Goal: Transaction & Acquisition: Purchase product/service

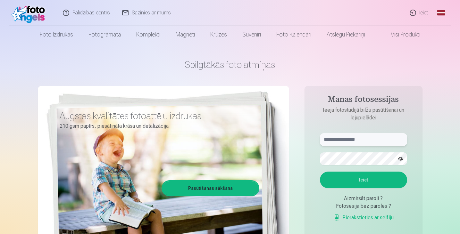
click at [346, 139] on input "text" at bounding box center [363, 139] width 87 height 13
click at [361, 178] on button "Ieiet" at bounding box center [363, 180] width 87 height 17
click at [401, 157] on button "button" at bounding box center [401, 159] width 12 height 12
click at [346, 141] on input "******" at bounding box center [363, 139] width 87 height 13
type input "**********"
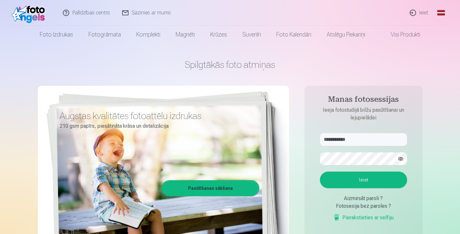
click at [355, 178] on button "Ieiet" at bounding box center [363, 180] width 87 height 17
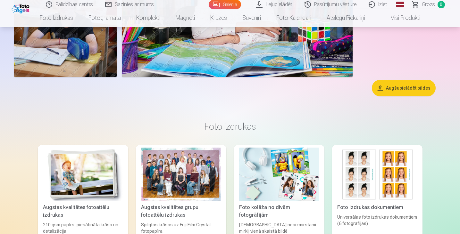
scroll to position [2757, 0]
click at [408, 87] on button "Augšupielādēt bildes" at bounding box center [404, 88] width 64 height 17
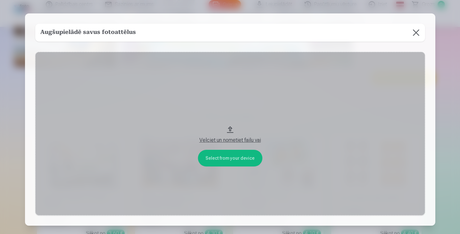
scroll to position [2766, 0]
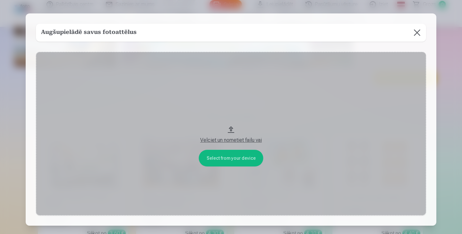
click at [230, 127] on button "Velciet un nometiet failu vai" at bounding box center [231, 134] width 390 height 164
click at [422, 34] on button at bounding box center [417, 33] width 18 height 18
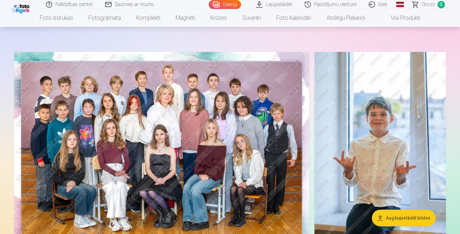
scroll to position [0, 0]
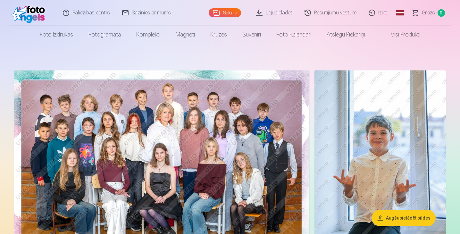
click at [264, 9] on link "Lejupielādēt" at bounding box center [274, 13] width 48 height 26
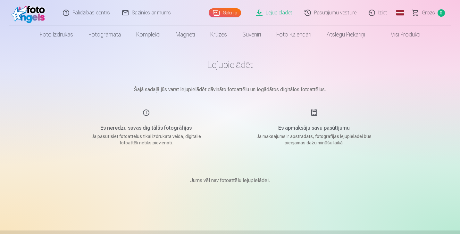
click at [230, 12] on link "Galerija" at bounding box center [225, 12] width 32 height 9
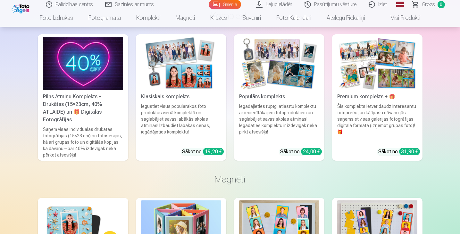
scroll to position [3271, 0]
click at [95, 126] on div "Saņem visas individuālās drukātās fotogrāfijas (15×23 cm) no fotosesijas, kā ar…" at bounding box center [82, 142] width 85 height 32
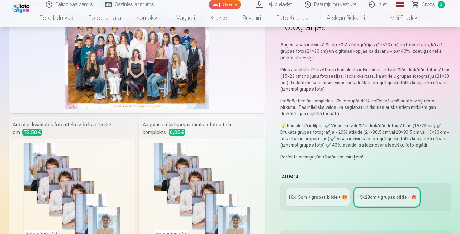
scroll to position [63, 0]
click at [307, 200] on div "10x15сm + grupas bilde + 🎁" at bounding box center [317, 198] width 59 height 6
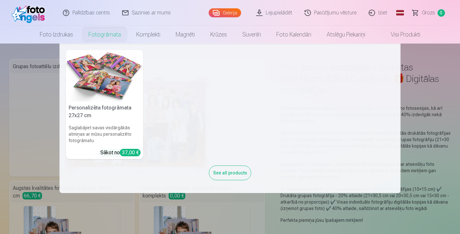
click at [100, 34] on link "Fotogrāmata" at bounding box center [105, 35] width 48 height 18
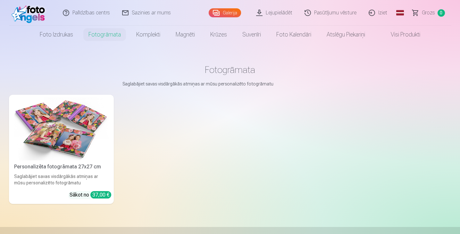
click at [411, 33] on link "Visi produkti" at bounding box center [400, 35] width 55 height 18
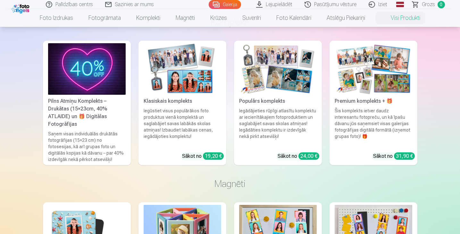
scroll to position [448, 0]
click at [169, 107] on div "Iegūstiet visus populārākos foto produktus vienā komplektā un saglabājiet savas…" at bounding box center [182, 127] width 83 height 40
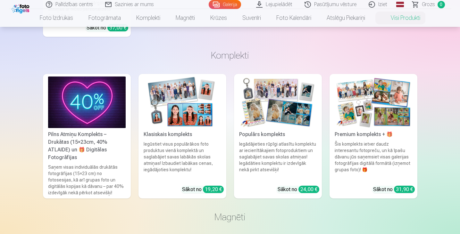
scroll to position [415, 0]
click at [264, 131] on div "Populārs komplekts" at bounding box center [278, 135] width 83 height 8
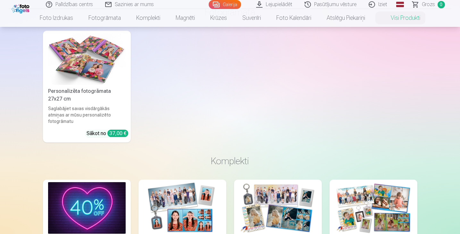
click at [375, 182] on img at bounding box center [374, 208] width 78 height 52
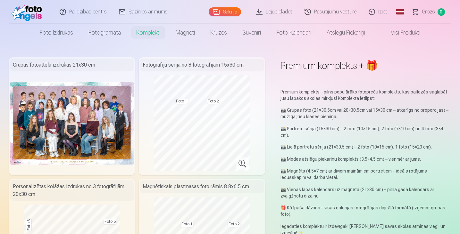
scroll to position [2, 0]
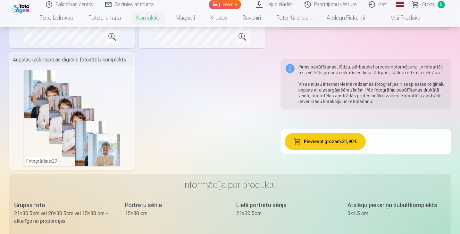
click at [58, 111] on div "Fotogrāfijas : 29" at bounding box center [72, 118] width 96 height 96
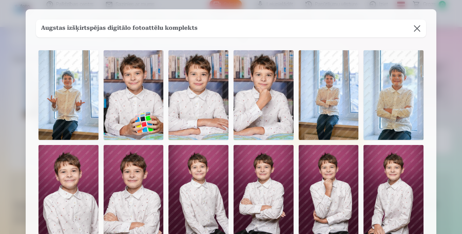
scroll to position [0, 0]
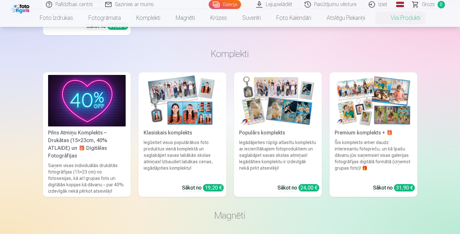
scroll to position [417, 0]
click at [382, 99] on img at bounding box center [374, 101] width 78 height 52
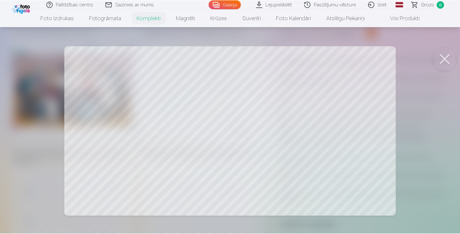
scroll to position [34, 0]
click at [129, 157] on div at bounding box center [231, 117] width 462 height 234
drag, startPoint x: 145, startPoint y: 120, endPoint x: 125, endPoint y: 123, distance: 20.5
click at [125, 123] on div at bounding box center [231, 117] width 462 height 234
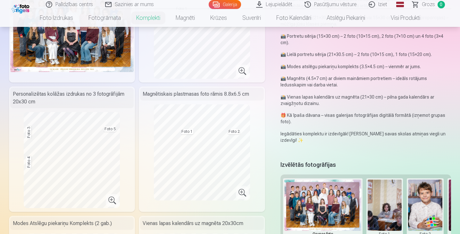
scroll to position [95, 0]
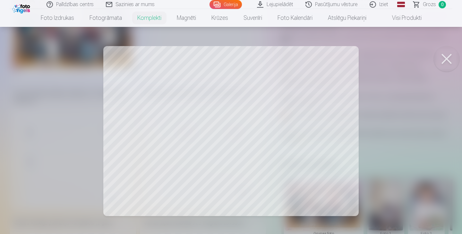
click at [276, 170] on div at bounding box center [231, 117] width 462 height 234
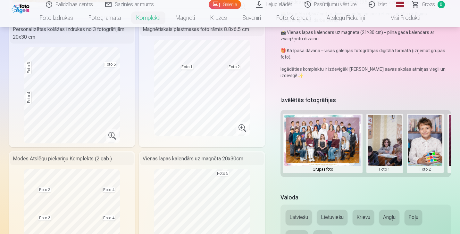
scroll to position [159, 0]
drag, startPoint x: 294, startPoint y: 176, endPoint x: 310, endPoint y: 177, distance: 16.4
click at [310, 177] on div "Grupas foto Foto 1 Foto 2 Foto 3 Foto 4 Foto 5" at bounding box center [366, 143] width 171 height 67
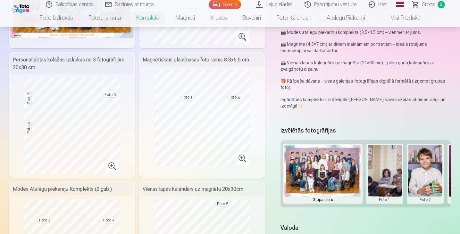
scroll to position [128, 0]
click at [309, 168] on img at bounding box center [322, 171] width 77 height 51
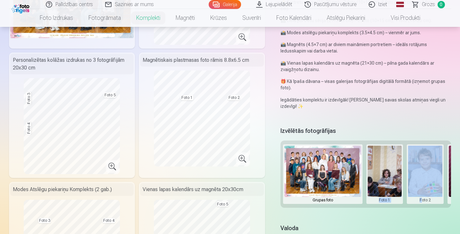
drag, startPoint x: 367, startPoint y: 207, endPoint x: 423, endPoint y: 207, distance: 55.2
click at [423, 207] on div "Grupas foto Foto 1 Foto 2 Foto 3 Foto 4 Foto 5" at bounding box center [366, 174] width 171 height 67
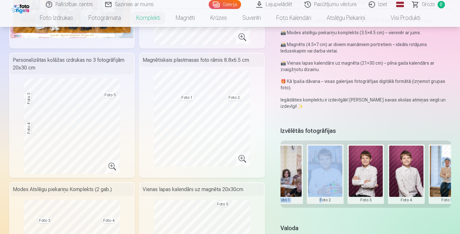
scroll to position [0, 117]
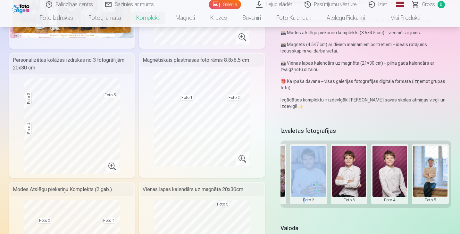
click at [430, 176] on button at bounding box center [430, 174] width 34 height 57
click at [423, 174] on button "Nomainiet foto" at bounding box center [430, 174] width 52 height 18
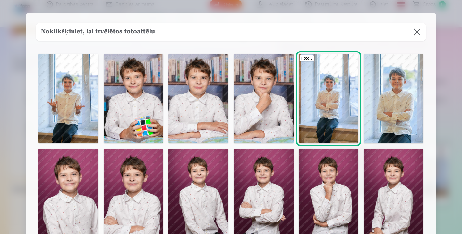
click at [389, 128] on img at bounding box center [393, 99] width 60 height 90
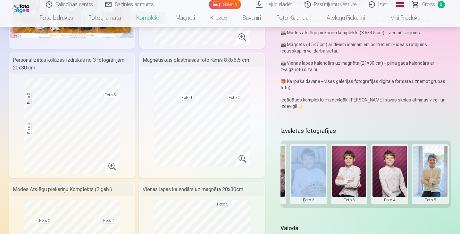
click at [427, 189] on button at bounding box center [430, 174] width 34 height 57
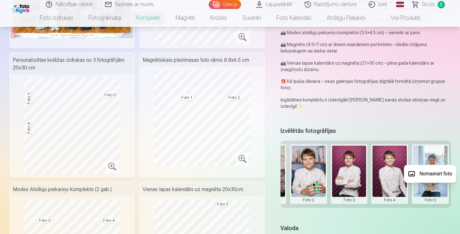
click at [428, 200] on div at bounding box center [230, 117] width 460 height 234
click at [430, 183] on button at bounding box center [430, 174] width 34 height 57
drag, startPoint x: 367, startPoint y: 208, endPoint x: 333, endPoint y: 208, distance: 33.7
click at [333, 208] on div at bounding box center [230, 117] width 460 height 234
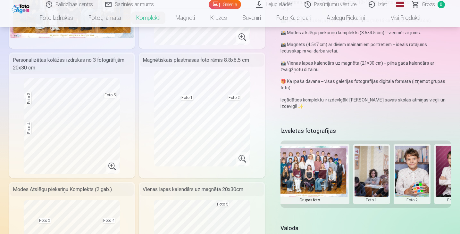
scroll to position [0, 0]
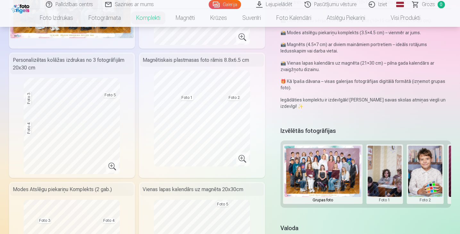
click at [385, 184] on button at bounding box center [385, 174] width 34 height 57
click at [382, 173] on button "Nomainiet foto" at bounding box center [385, 174] width 52 height 18
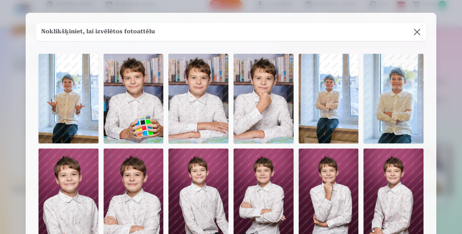
click at [394, 117] on img at bounding box center [393, 99] width 60 height 90
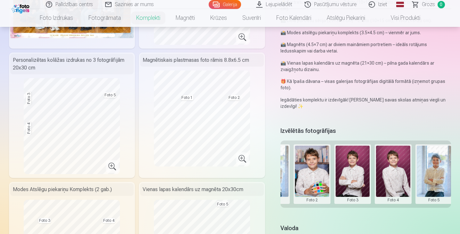
scroll to position [0, 117]
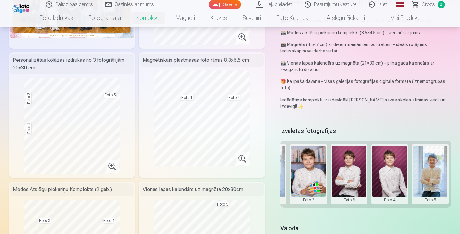
click at [437, 176] on button at bounding box center [430, 174] width 34 height 57
click at [436, 176] on button "Nomainiet foto" at bounding box center [430, 174] width 52 height 18
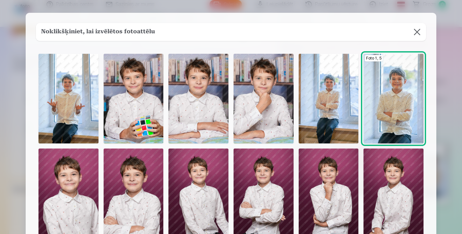
click at [408, 187] on img at bounding box center [393, 194] width 60 height 90
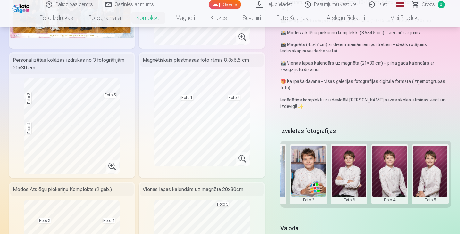
click at [389, 183] on button at bounding box center [390, 174] width 34 height 57
click at [389, 173] on button "Nomainiet foto" at bounding box center [390, 174] width 52 height 18
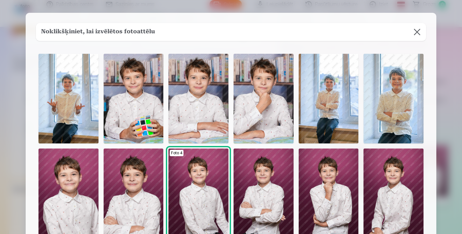
click at [257, 110] on img at bounding box center [263, 99] width 60 height 90
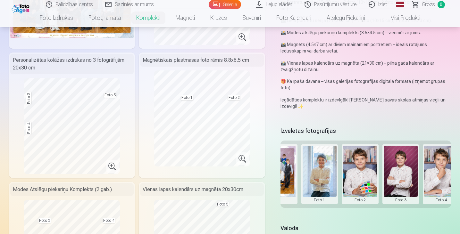
scroll to position [0, 71]
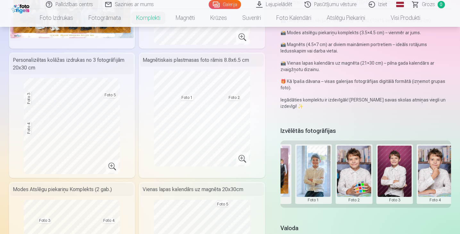
click at [388, 178] on button at bounding box center [395, 174] width 34 height 57
click at [393, 175] on button "Nomainiet foto" at bounding box center [394, 174] width 52 height 18
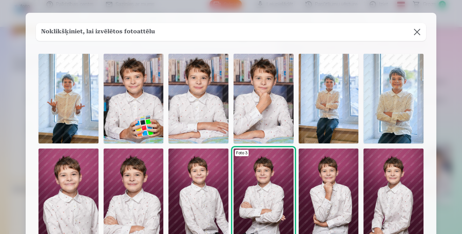
click at [55, 109] on img at bounding box center [68, 99] width 60 height 90
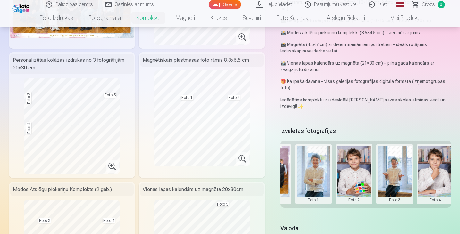
drag, startPoint x: 432, startPoint y: 194, endPoint x: 420, endPoint y: 196, distance: 12.0
click at [420, 196] on button at bounding box center [435, 174] width 34 height 57
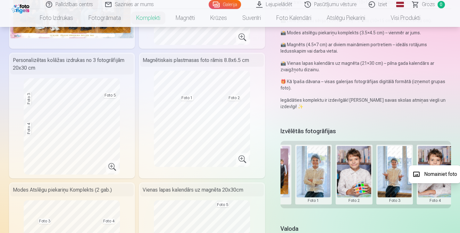
click at [436, 214] on div at bounding box center [230, 116] width 460 height 233
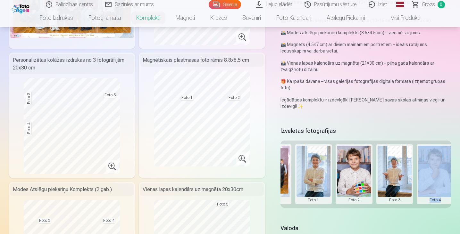
drag, startPoint x: 415, startPoint y: 207, endPoint x: 447, endPoint y: 207, distance: 32.4
click at [447, 207] on div "Grupas foto Foto 1 Foto 2 Foto 3 Foto 4 Foto 5" at bounding box center [366, 174] width 171 height 67
click at [436, 218] on div "Premium komplekts + 🎁 Premium komplekts – pilns populārāko fotopreču komplekts,…" at bounding box center [230, 235] width 443 height 609
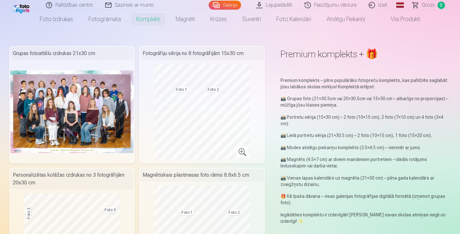
scroll to position [0, 0]
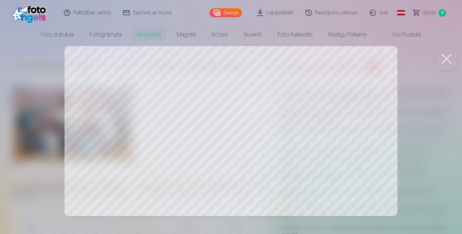
click at [443, 132] on div at bounding box center [231, 117] width 462 height 234
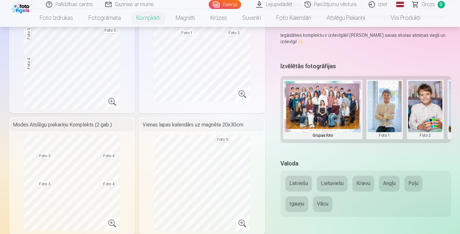
scroll to position [193, 0]
drag, startPoint x: 368, startPoint y: 142, endPoint x: 388, endPoint y: 141, distance: 19.9
click at [388, 141] on div "Grupas foto Foto 1 Foto 2 Foto 3 Foto 4 Foto 5" at bounding box center [366, 109] width 171 height 67
click at [427, 119] on button at bounding box center [425, 109] width 34 height 57
click at [428, 108] on button "Nomainiet foto" at bounding box center [425, 109] width 52 height 18
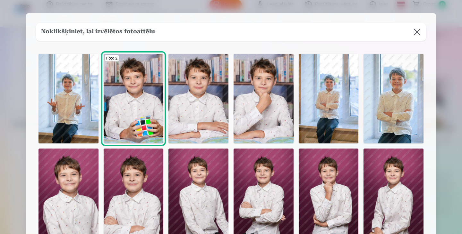
click at [400, 179] on img at bounding box center [393, 194] width 60 height 90
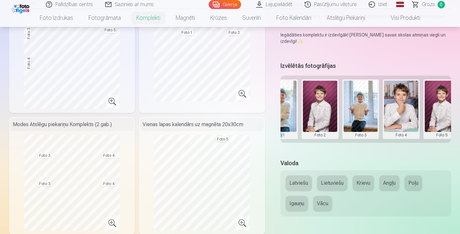
scroll to position [0, 117]
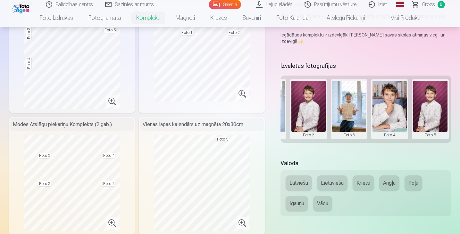
click at [435, 110] on button at bounding box center [430, 109] width 34 height 57
click at [435, 110] on button "Nomainiet foto" at bounding box center [430, 109] width 52 height 18
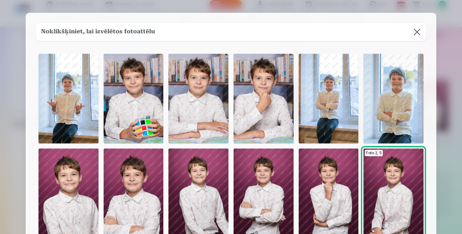
click at [139, 113] on img at bounding box center [134, 99] width 60 height 90
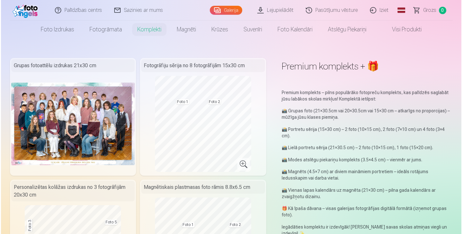
scroll to position [0, 0]
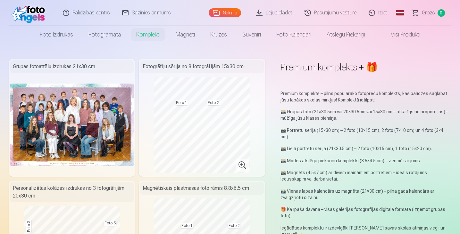
click at [91, 132] on img at bounding box center [72, 125] width 124 height 82
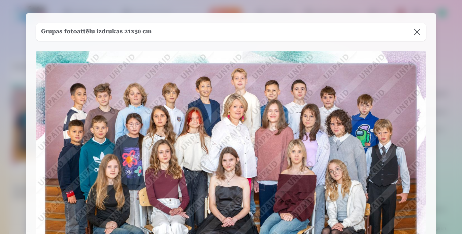
click at [418, 36] on button at bounding box center [417, 32] width 18 height 18
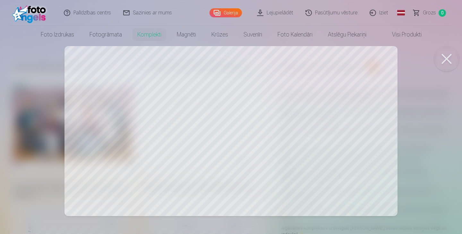
click at [449, 58] on button at bounding box center [447, 59] width 26 height 26
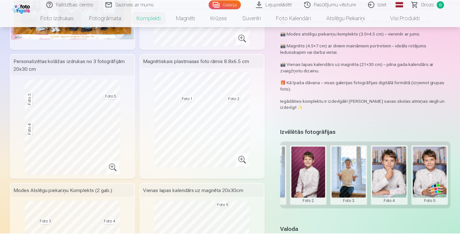
scroll to position [127, 0]
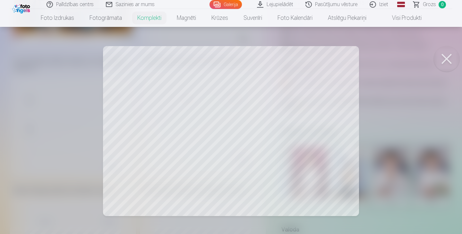
click at [450, 61] on button at bounding box center [447, 59] width 26 height 26
drag, startPoint x: 175, startPoint y: 116, endPoint x: 173, endPoint y: 121, distance: 4.7
click at [173, 121] on div at bounding box center [231, 117] width 462 height 234
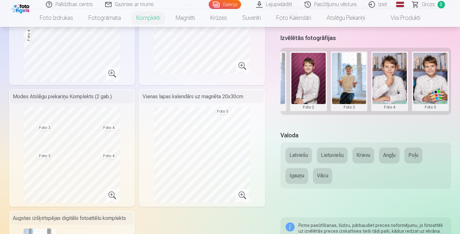
scroll to position [222, 0]
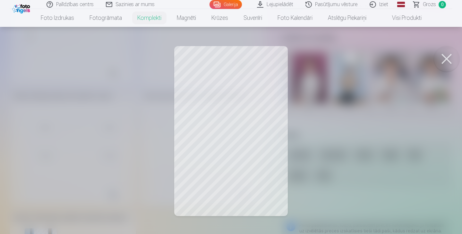
click at [243, 99] on div at bounding box center [231, 117] width 462 height 234
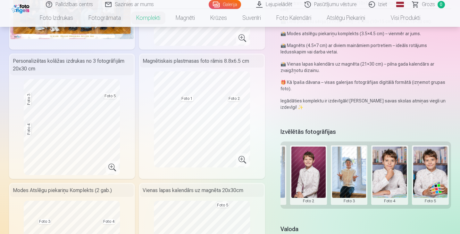
scroll to position [128, 0]
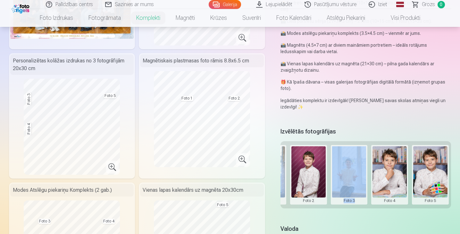
drag, startPoint x: 365, startPoint y: 208, endPoint x: 322, endPoint y: 209, distance: 42.7
click at [322, 209] on div "Grupas foto Foto 1 Foto 2 Foto 3 Foto 4 Foto 5" at bounding box center [366, 174] width 171 height 67
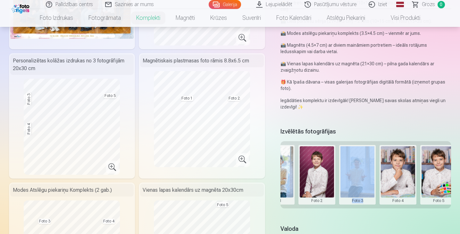
scroll to position [0, 117]
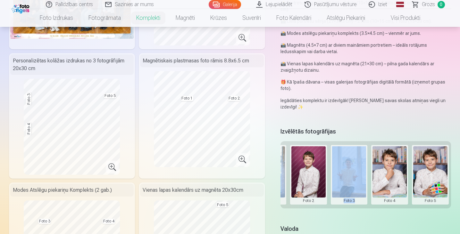
click at [430, 177] on button at bounding box center [430, 175] width 34 height 57
click at [430, 172] on button "Nomainiet foto" at bounding box center [430, 175] width 52 height 18
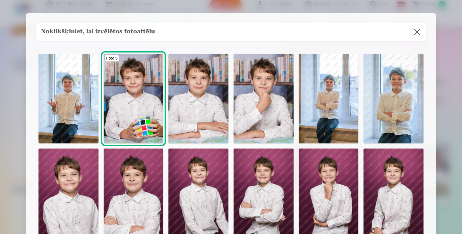
click at [268, 115] on img at bounding box center [263, 99] width 60 height 90
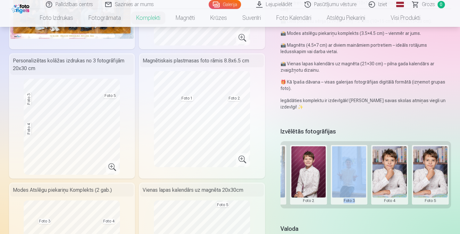
click at [387, 184] on button at bounding box center [390, 175] width 34 height 57
click at [390, 174] on button "Nomainiet foto" at bounding box center [390, 175] width 52 height 18
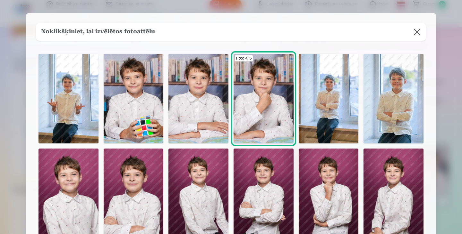
click at [146, 111] on img at bounding box center [134, 99] width 60 height 90
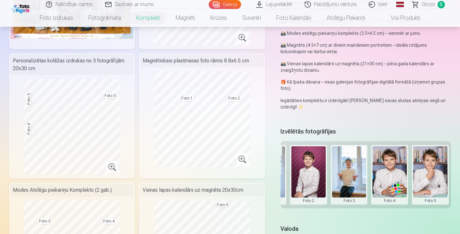
click at [334, 222] on div "Premium komplekts + 🎁 Premium komplekts – pilns populārāko fotopreču komplekts,…" at bounding box center [230, 235] width 443 height 609
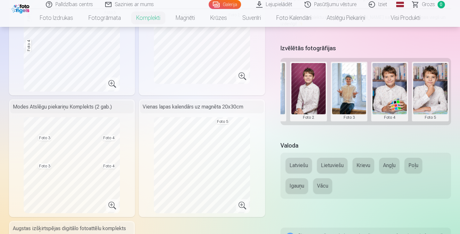
scroll to position [211, 0]
click at [299, 164] on button "Latviešu" at bounding box center [299, 165] width 26 height 15
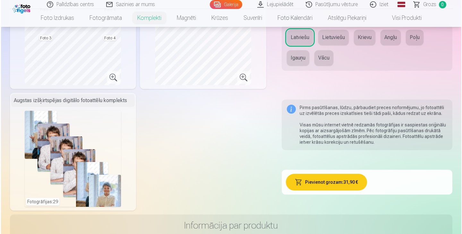
scroll to position [340, 0]
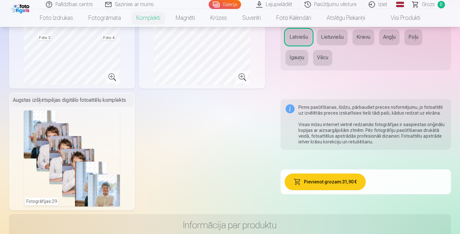
click at [346, 182] on button "Pievienot grozam : 31,90 €" at bounding box center [325, 182] width 81 height 17
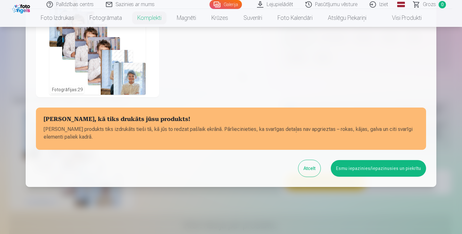
scroll to position [263, 0]
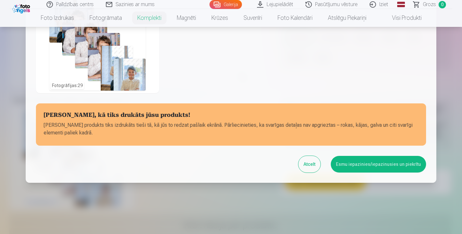
click at [368, 163] on button "Esmu iepazinies/iepazinusies un piekrītu" at bounding box center [378, 164] width 95 height 17
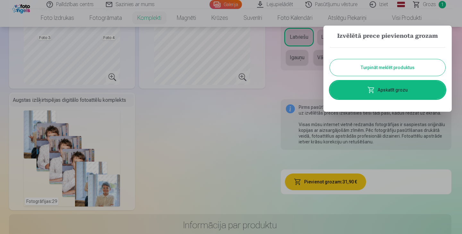
click at [370, 90] on span at bounding box center [371, 90] width 8 height 8
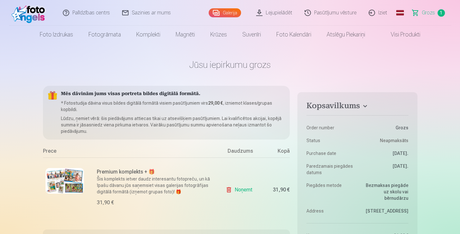
click at [191, 219] on div "Premium komplekts + 🎁 Šis komplekts ietver daudz interesantu fotopreču, un kā ī…" at bounding box center [129, 190] width 173 height 64
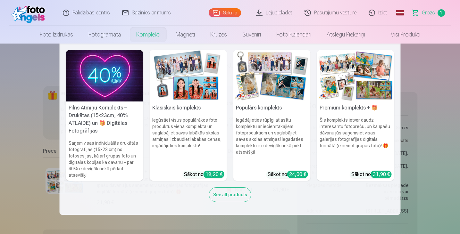
click at [147, 32] on link "Komplekti" at bounding box center [148, 35] width 39 height 18
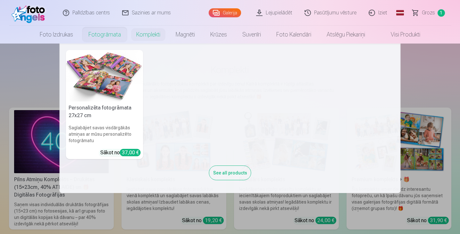
click at [126, 65] on img at bounding box center [104, 76] width 77 height 52
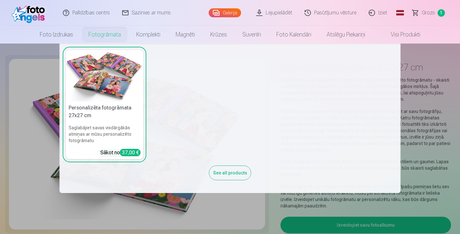
click at [87, 30] on link "Fotogrāmata" at bounding box center [105, 35] width 48 height 18
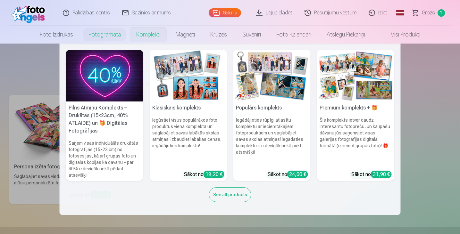
click at [141, 34] on link "Komplekti" at bounding box center [148, 35] width 39 height 18
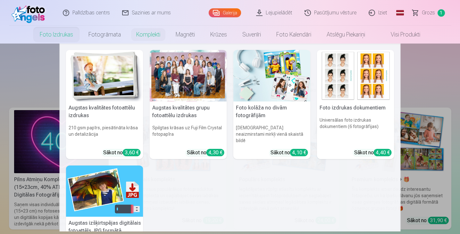
click at [57, 34] on link "Foto izdrukas" at bounding box center [56, 35] width 49 height 18
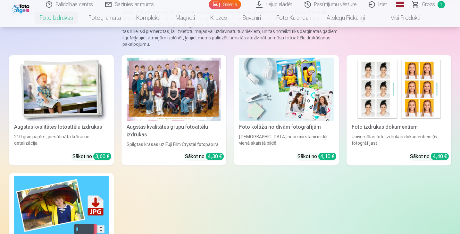
click at [181, 147] on link "Augstas kvalitātes grupu fotoattēlu izdrukas Spilgtas krāsas uz Fuji Film Cryst…" at bounding box center [174, 110] width 105 height 111
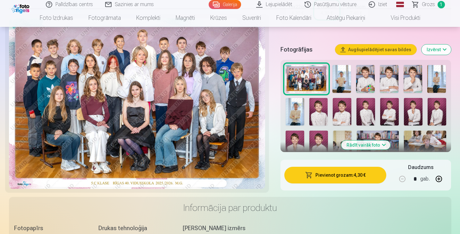
scroll to position [195, 0]
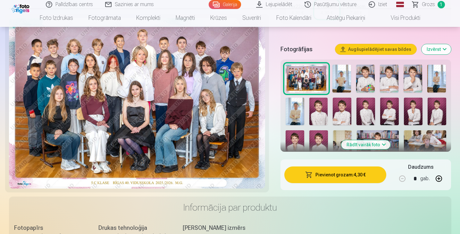
click at [329, 176] on button "Pievienot grozam : 4,30 €" at bounding box center [335, 175] width 102 height 17
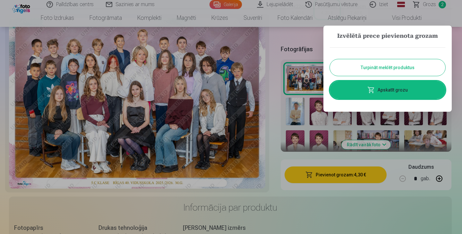
click at [352, 72] on button "Turpināt meklēt produktus" at bounding box center [387, 67] width 115 height 17
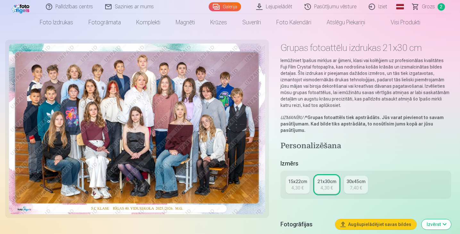
scroll to position [0, 0]
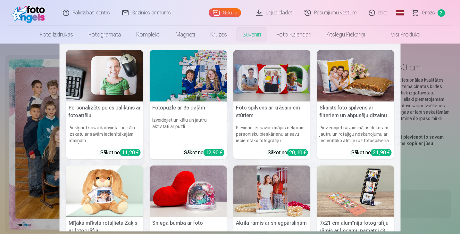
click at [252, 35] on link "Suvenīri" at bounding box center [252, 35] width 34 height 18
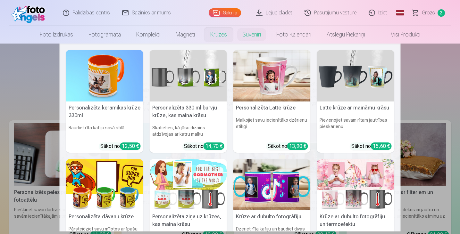
click at [219, 35] on link "Krūzes" at bounding box center [219, 35] width 32 height 18
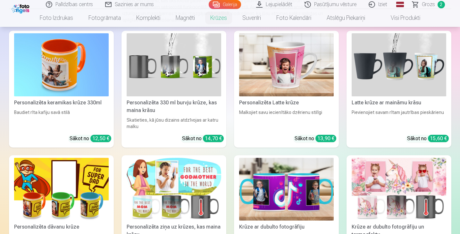
scroll to position [96, 0]
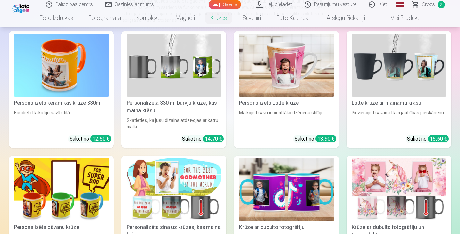
click at [175, 111] on div "Personalizēta 330 ml burvju krūze, kas maina krāsu" at bounding box center [174, 106] width 100 height 15
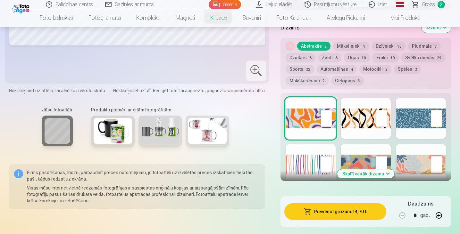
scroll to position [256, 0]
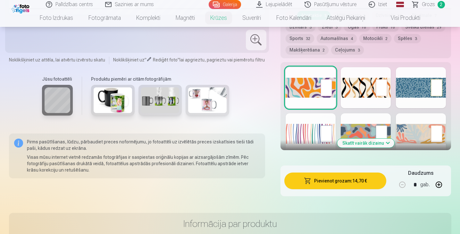
click at [370, 143] on button "Skatīt vairāk dizainu" at bounding box center [365, 143] width 57 height 9
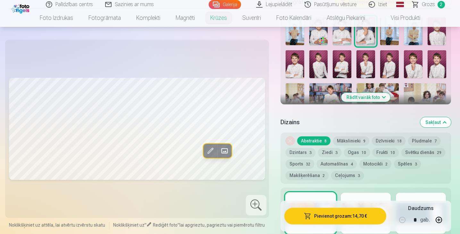
scroll to position [161, 0]
click at [302, 164] on button "Sports 32" at bounding box center [300, 164] width 29 height 9
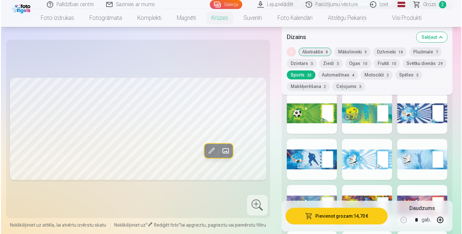
scroll to position [257, 0]
click at [318, 116] on div at bounding box center [311, 113] width 50 height 41
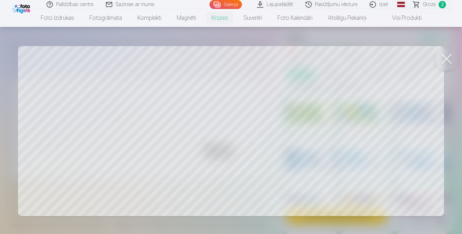
click at [360, 119] on div at bounding box center [231, 117] width 462 height 234
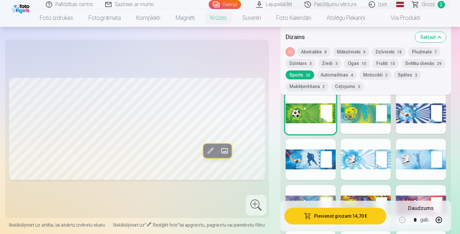
click at [225, 148] on span at bounding box center [224, 151] width 10 height 10
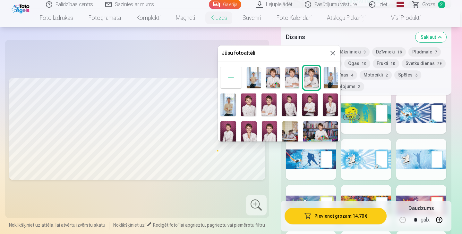
click at [316, 129] on img at bounding box center [320, 133] width 35 height 23
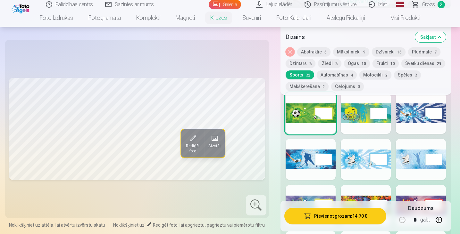
click at [217, 137] on span at bounding box center [214, 138] width 10 height 10
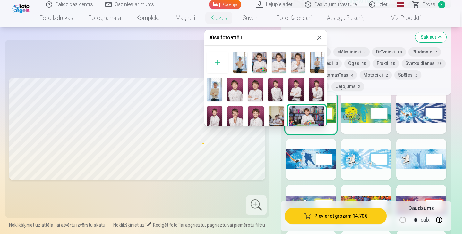
click at [241, 61] on img at bounding box center [240, 62] width 14 height 21
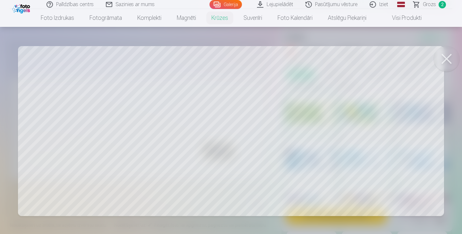
click at [377, 124] on div at bounding box center [231, 117] width 462 height 234
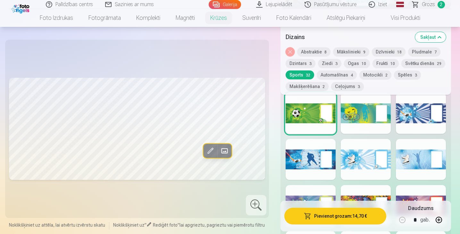
click at [229, 151] on span at bounding box center [224, 151] width 10 height 10
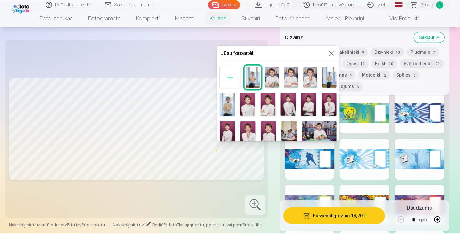
scroll to position [0, 0]
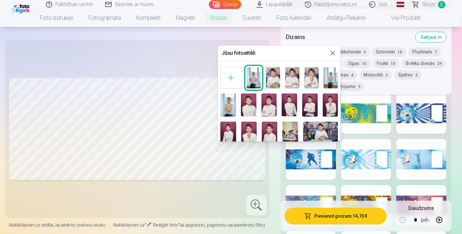
click at [265, 101] on img at bounding box center [268, 105] width 15 height 23
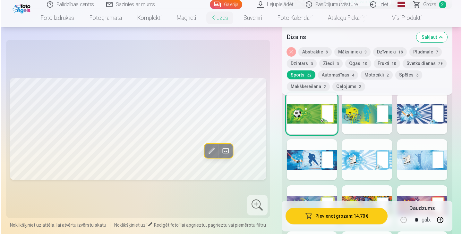
scroll to position [257, 0]
click at [345, 217] on button "Pievienot grozam : 14,70 €" at bounding box center [335, 216] width 102 height 17
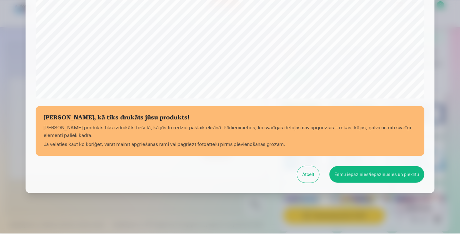
scroll to position [227, 0]
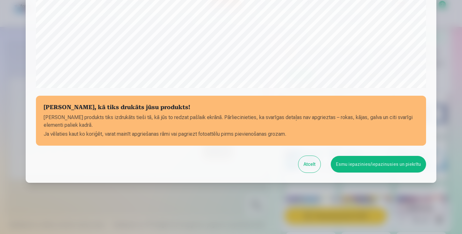
click at [371, 162] on button "Esmu iepazinies/iepazinusies un piekrītu" at bounding box center [378, 164] width 95 height 17
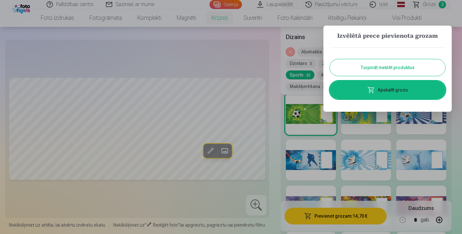
click at [362, 65] on button "Turpināt meklēt produktus" at bounding box center [387, 67] width 115 height 17
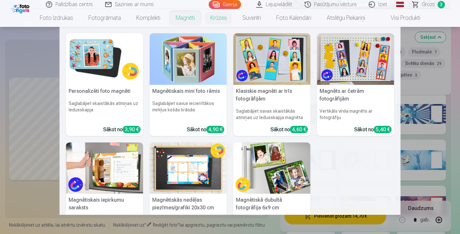
click at [188, 17] on link "Magnēti" at bounding box center [185, 18] width 35 height 18
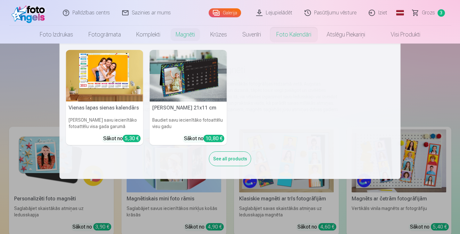
click at [285, 33] on link "Foto kalendāri" at bounding box center [294, 35] width 50 height 18
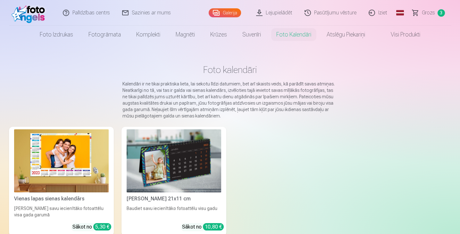
click at [68, 159] on img at bounding box center [61, 161] width 95 height 63
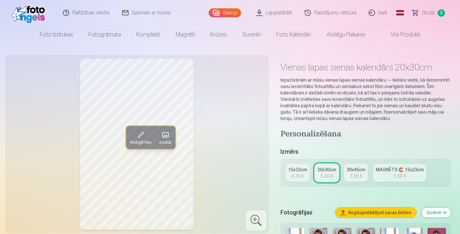
click at [355, 172] on div "30x45cm" at bounding box center [356, 170] width 19 height 6
click at [169, 132] on span at bounding box center [165, 135] width 10 height 10
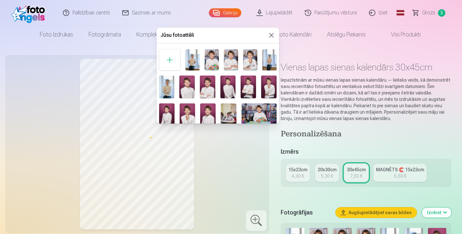
click at [212, 60] on img at bounding box center [212, 59] width 14 height 21
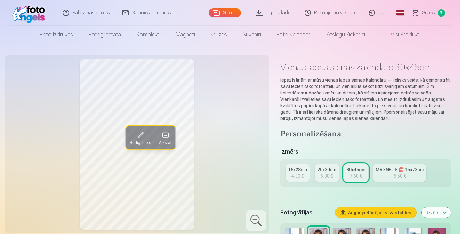
click at [196, 131] on div "Rediģēt foto Aizstāt" at bounding box center [137, 144] width 256 height 171
click at [142, 138] on span at bounding box center [140, 135] width 10 height 10
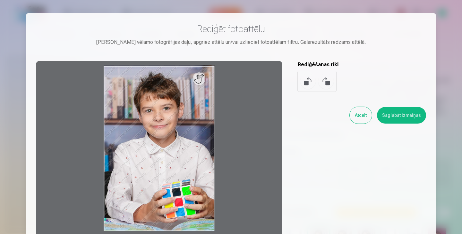
click at [199, 80] on div at bounding box center [159, 149] width 246 height 176
click at [150, 75] on div at bounding box center [159, 149] width 246 height 176
click at [137, 80] on div at bounding box center [159, 149] width 246 height 176
click at [361, 114] on button "Atcelt" at bounding box center [361, 115] width 22 height 17
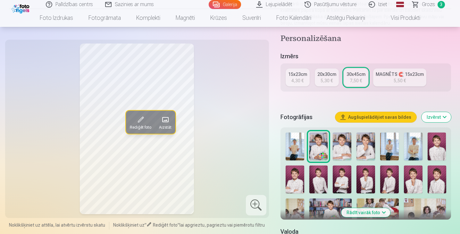
scroll to position [96, 0]
click at [394, 76] on div "MAGNĒTS 🧲 15x23cm" at bounding box center [400, 74] width 48 height 6
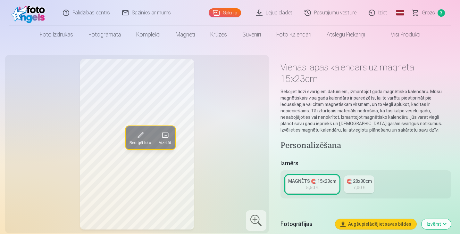
click at [369, 181] on div "🧲 20x30cm" at bounding box center [359, 181] width 25 height 6
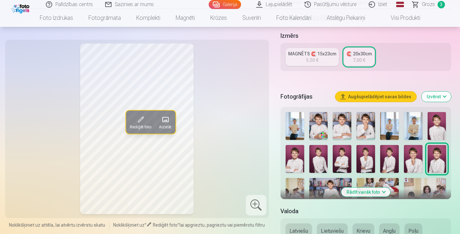
scroll to position [128, 0]
click at [317, 131] on img at bounding box center [318, 126] width 19 height 28
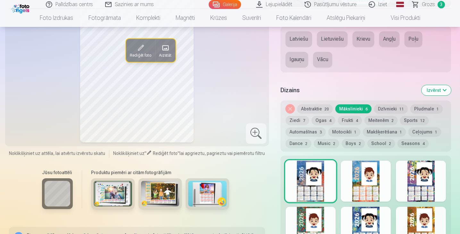
scroll to position [320, 0]
click at [119, 193] on img at bounding box center [113, 194] width 38 height 26
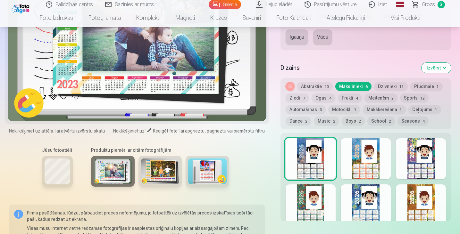
click at [163, 177] on img at bounding box center [160, 172] width 38 height 26
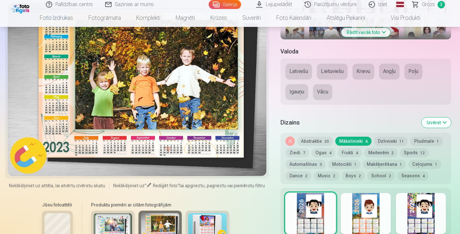
scroll to position [288, 0]
click at [198, 222] on img at bounding box center [207, 226] width 38 height 26
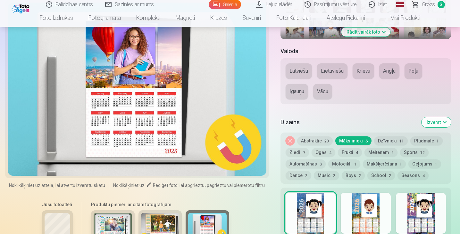
click at [317, 210] on div at bounding box center [311, 213] width 50 height 41
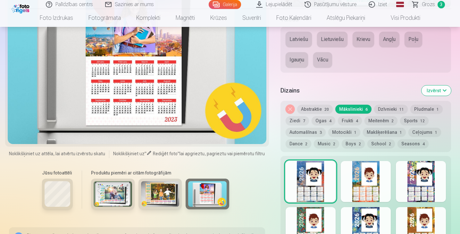
click at [422, 183] on div at bounding box center [421, 181] width 50 height 41
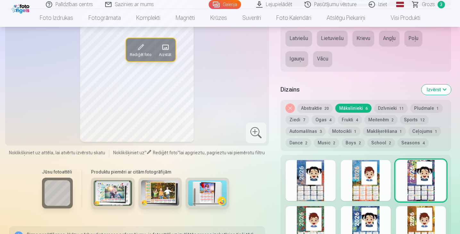
scroll to position [320, 0]
click at [114, 191] on img at bounding box center [113, 194] width 38 height 26
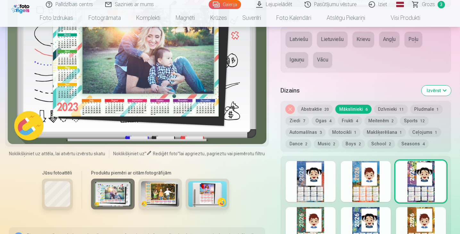
scroll to position [320, 0]
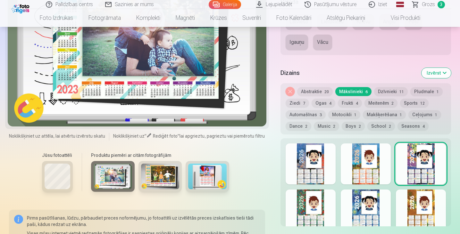
click at [351, 131] on div "Noņemiet dizainu Abstraktie 20 Mākslinieki 6 Dzīvnieki 11 Pludmale 1 Ziedi 7 Og…" at bounding box center [366, 108] width 171 height 51
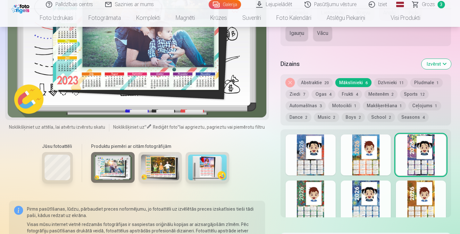
click at [350, 117] on button "Boys 2" at bounding box center [353, 117] width 23 height 9
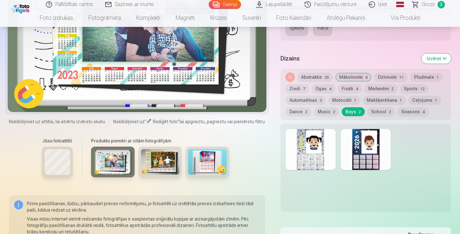
scroll to position [352, 0]
click at [369, 154] on div at bounding box center [366, 149] width 50 height 41
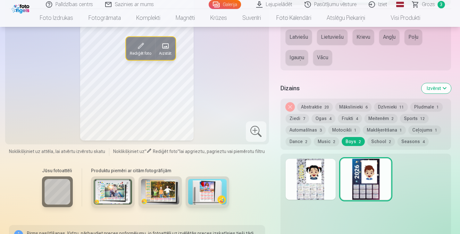
click at [314, 178] on div at bounding box center [311, 179] width 50 height 41
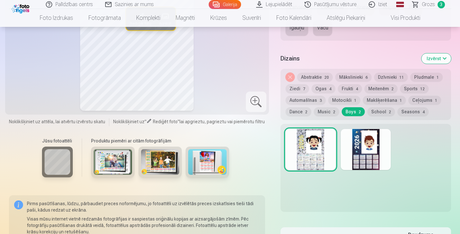
click at [323, 110] on button "Music 2" at bounding box center [326, 111] width 25 height 9
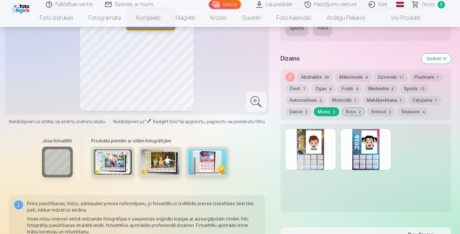
click at [313, 147] on div at bounding box center [311, 149] width 50 height 41
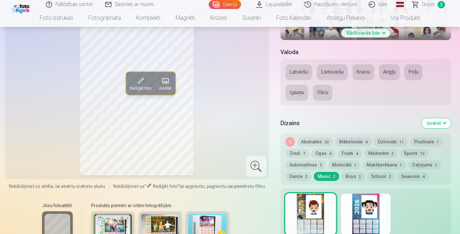
click at [369, 212] on div at bounding box center [366, 214] width 50 height 41
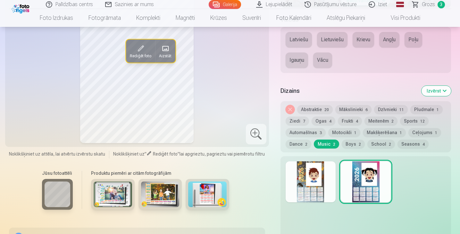
scroll to position [320, 0]
click at [423, 131] on button "Ceļojums 1" at bounding box center [425, 132] width 33 height 9
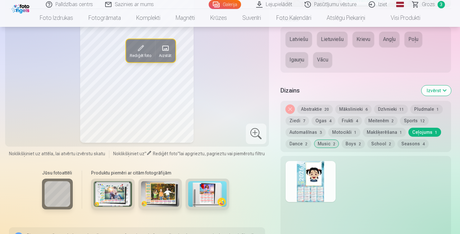
click at [319, 189] on div at bounding box center [311, 181] width 50 height 41
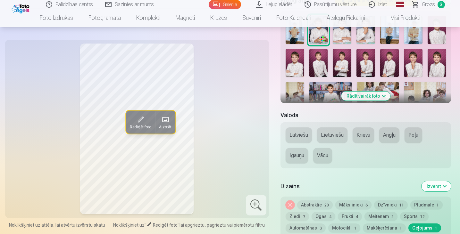
scroll to position [224, 0]
click at [433, 4] on span "Grozs" at bounding box center [428, 5] width 13 height 8
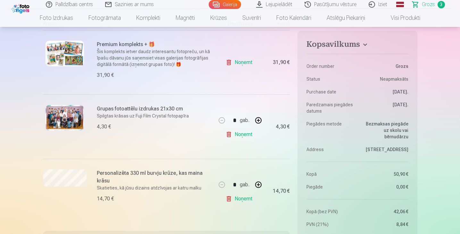
scroll to position [128, 0]
